Goal: Transaction & Acquisition: Purchase product/service

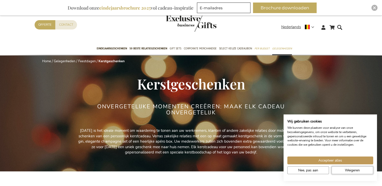
click at [359, 170] on span "Weigeren" at bounding box center [352, 170] width 15 height 5
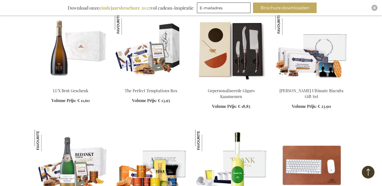
scroll to position [480, 0]
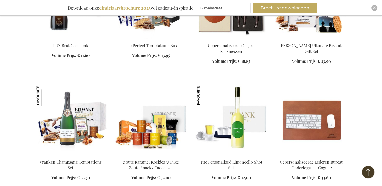
scroll to position [631, 0]
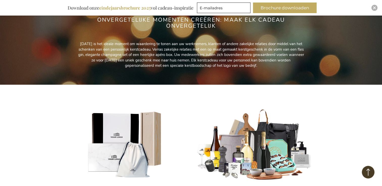
scroll to position [25, 0]
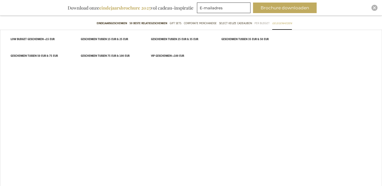
click at [258, 23] on span "Per Budget" at bounding box center [261, 23] width 15 height 5
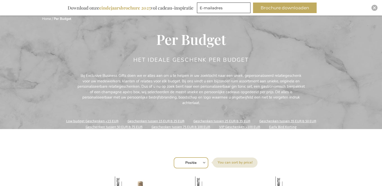
scroll to position [50, 0]
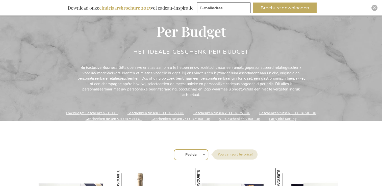
click at [95, 114] on link "Low budget Geschenken <15 EUR" at bounding box center [92, 113] width 52 height 7
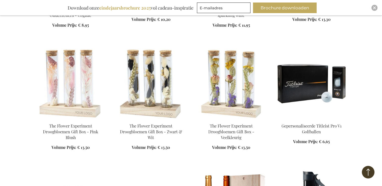
scroll to position [480, 0]
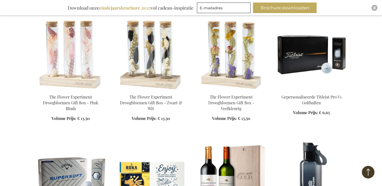
scroll to position [429, 0]
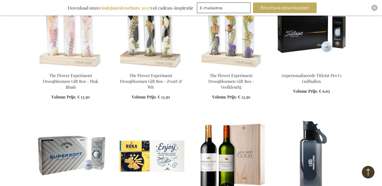
scroll to position [505, 0]
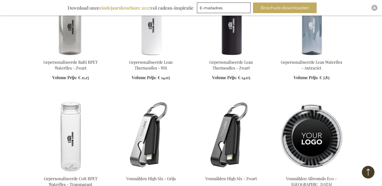
scroll to position [808, 0]
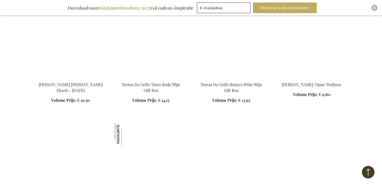
scroll to position [1010, 0]
